Goal: Information Seeking & Learning: Learn about a topic

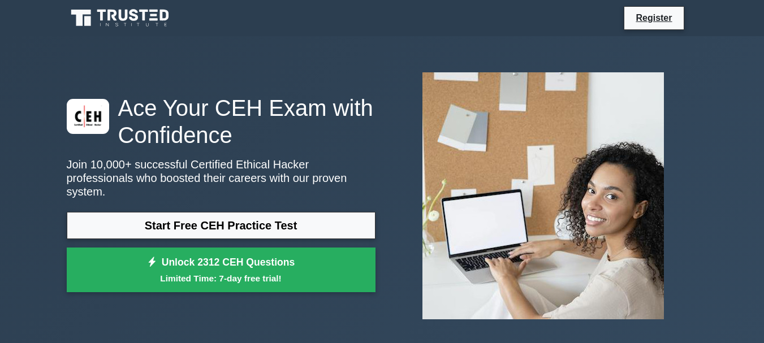
drag, startPoint x: 0, startPoint y: 0, endPoint x: 385, endPoint y: 209, distance: 437.6
click at [385, 209] on div at bounding box center [543, 195] width 322 height 265
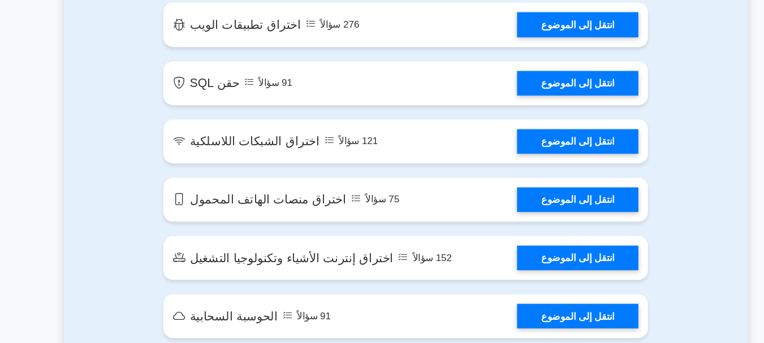
scroll to position [1392, 0]
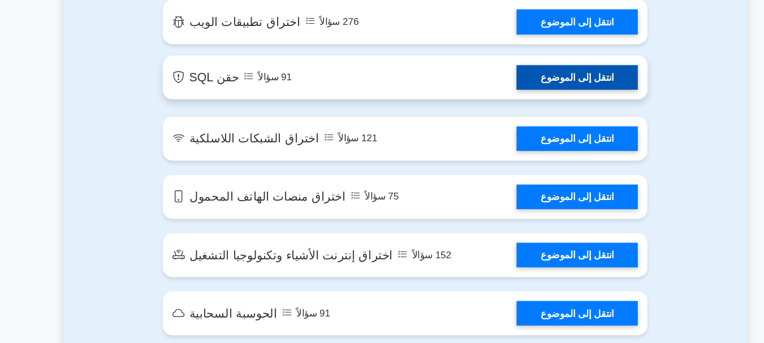
click at [495, 104] on link "انتقل إلى الموضوع" at bounding box center [544, 92] width 114 height 23
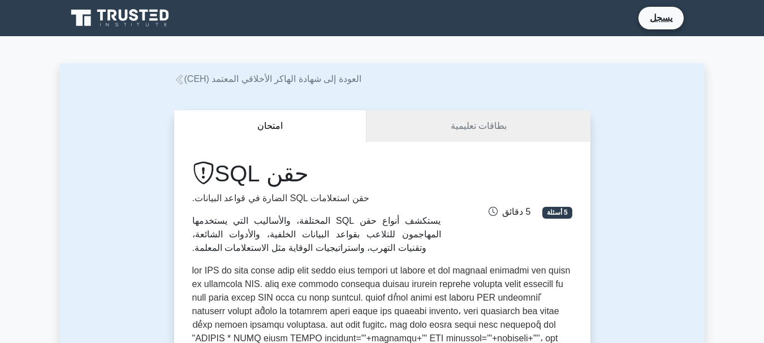
click at [510, 232] on div "حقن SQL حقن استعلامات SQL الضارة في قواعد البيانات. يستكشف أنواع حقن SQL المختل…" at bounding box center [383, 207] width 394 height 95
click at [533, 129] on link "بطاقات تعليمية" at bounding box center [477, 126] width 223 height 32
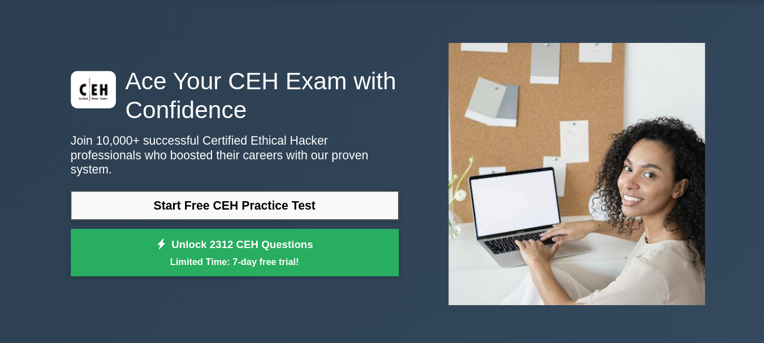
scroll to position [13, 0]
